Goal: Task Accomplishment & Management: Manage account settings

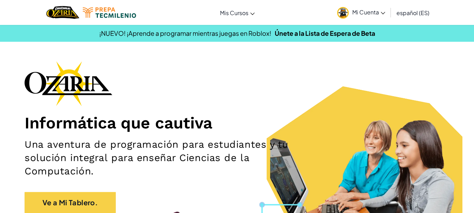
click at [364, 11] on span "Mi Cuenta" at bounding box center [368, 11] width 33 height 7
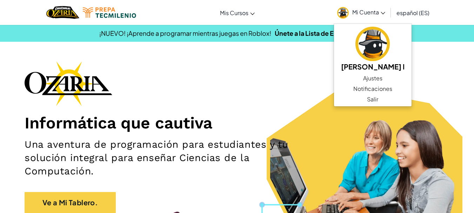
click at [280, 86] on div "Informática que cautiva Una aventura de programación para estudiantes y tu solu…" at bounding box center [237, 140] width 425 height 159
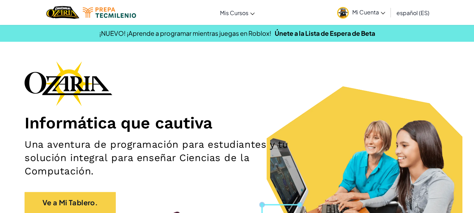
click at [374, 15] on span "Mi Cuenta" at bounding box center [368, 11] width 33 height 7
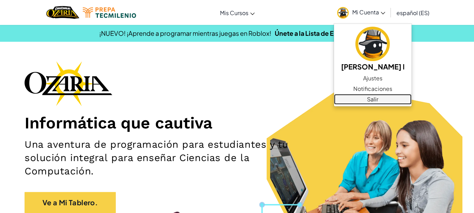
click at [364, 99] on link "Salir" at bounding box center [372, 99] width 77 height 11
